Goal: Information Seeking & Learning: Compare options

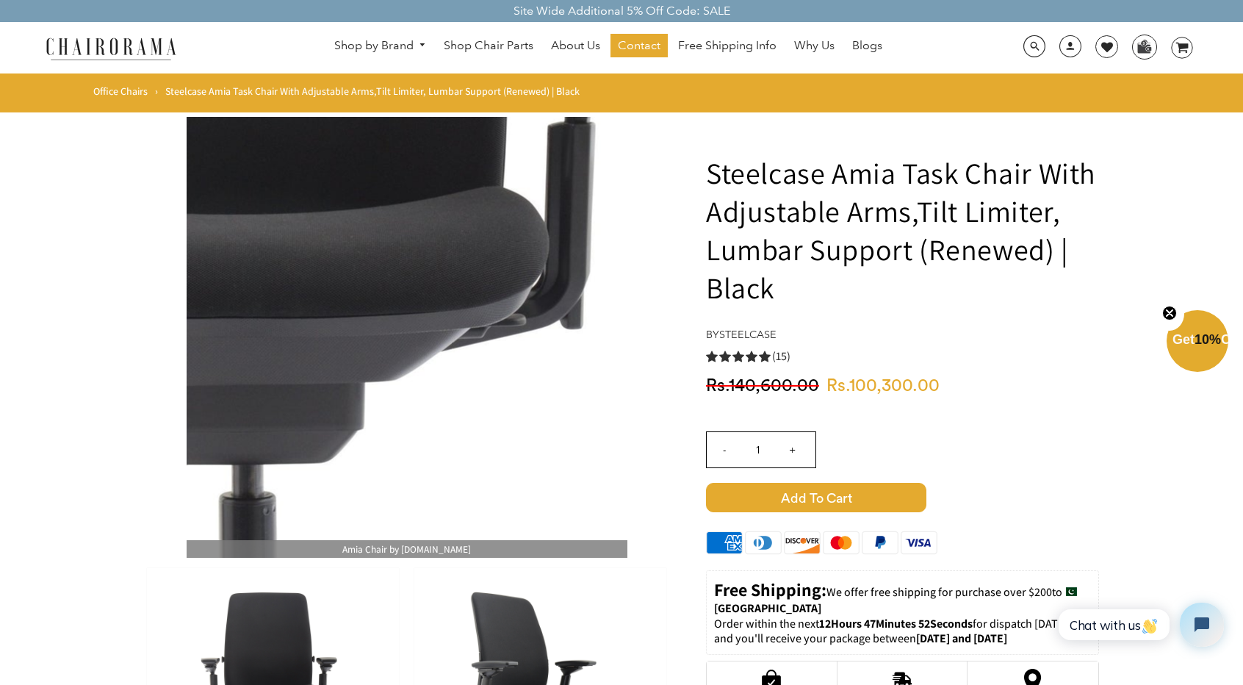
click at [429, 373] on img at bounding box center [407, 337] width 441 height 441
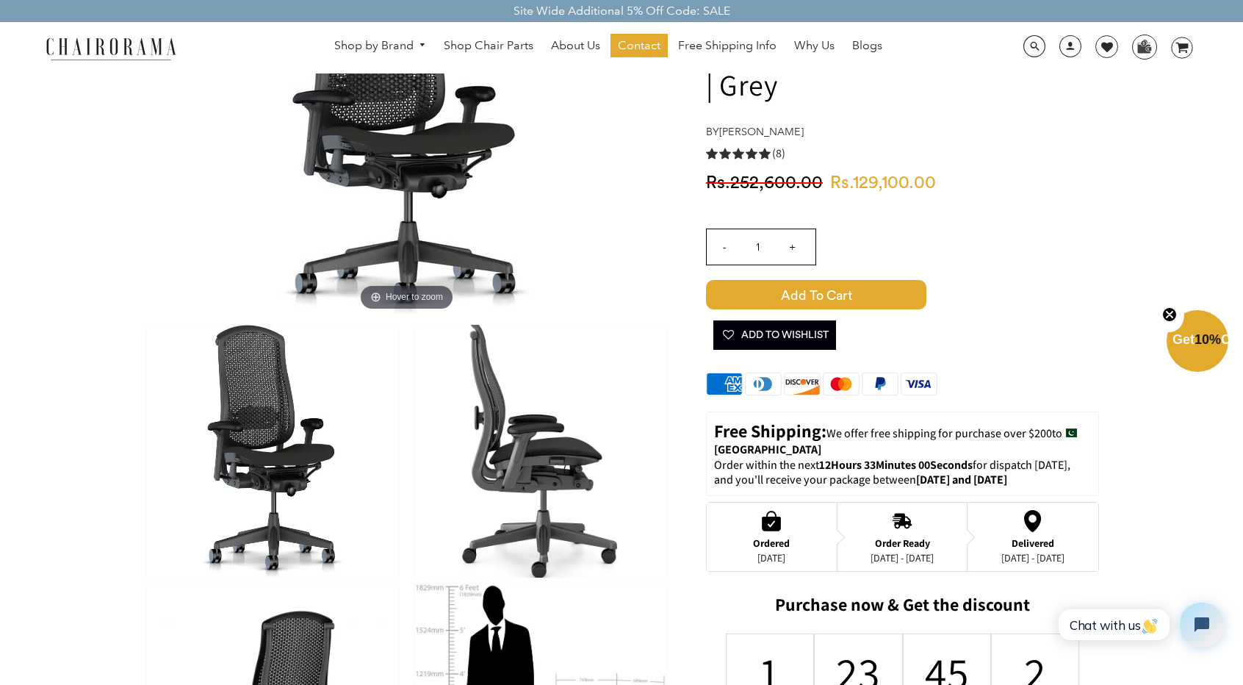
scroll to position [367, 0]
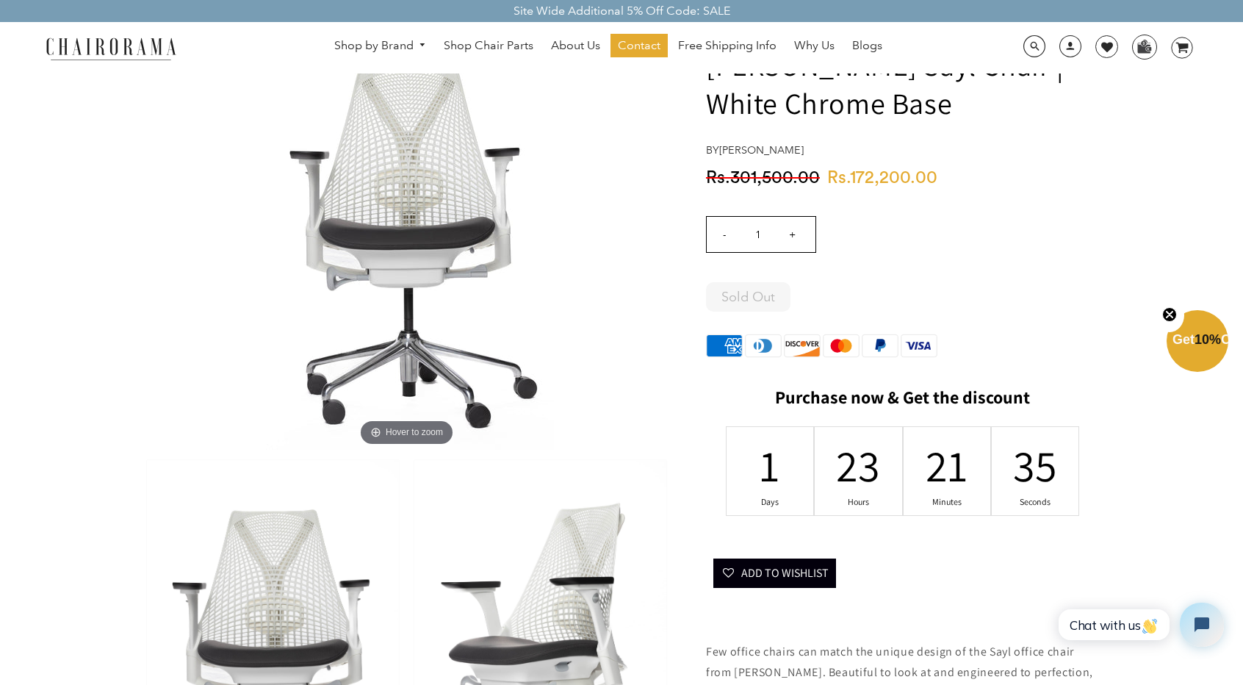
scroll to position [147, 0]
